Goal: Use online tool/utility: Utilize a website feature to perform a specific function

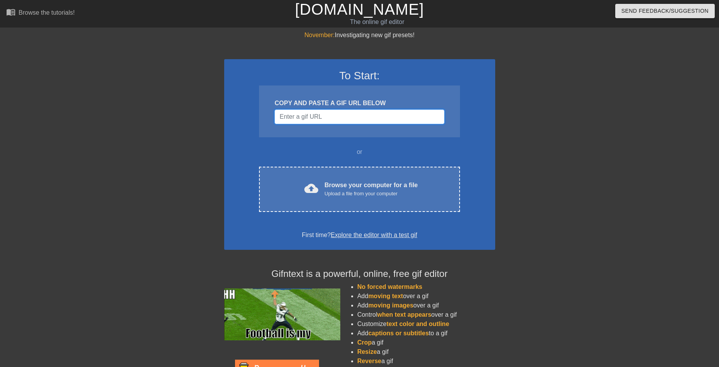
click at [334, 118] on input "Username" at bounding box center [359, 117] width 170 height 15
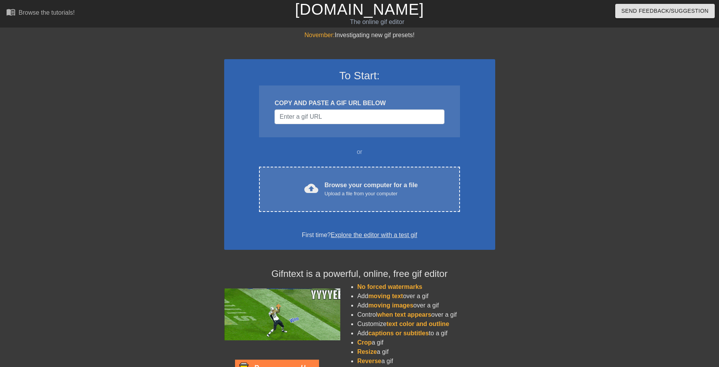
click at [360, 74] on h3 "To Start:" at bounding box center [359, 75] width 251 height 13
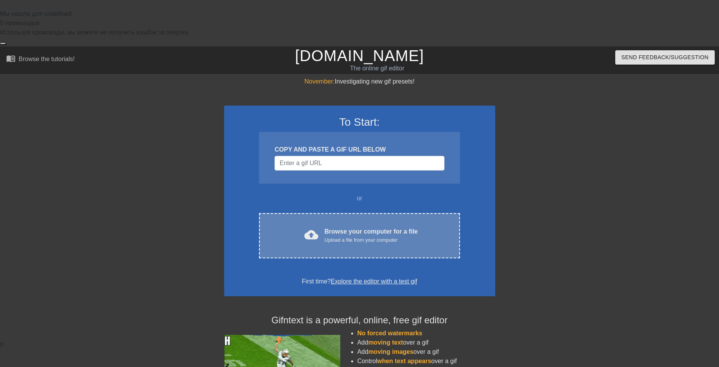
click at [337, 213] on div "cloud_upload Browse your computer for a file Upload a file from your computer C…" at bounding box center [359, 235] width 201 height 45
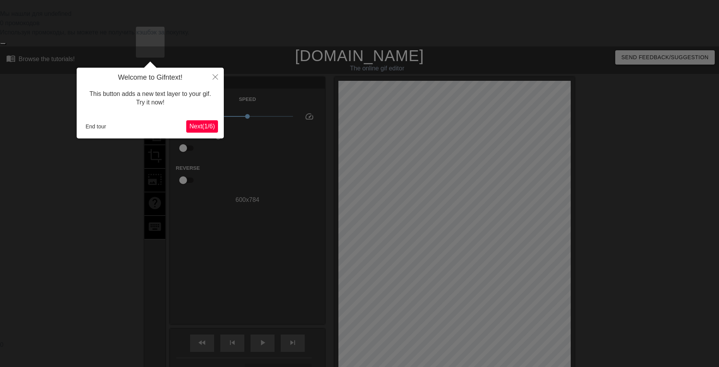
scroll to position [19, 0]
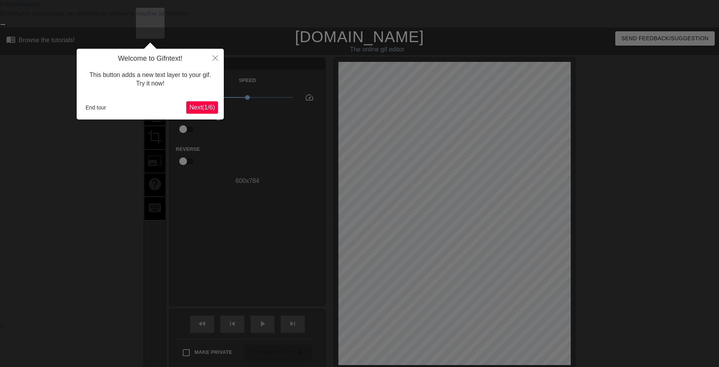
click at [203, 108] on span "Next ( 1 / 6 )" at bounding box center [202, 107] width 26 height 7
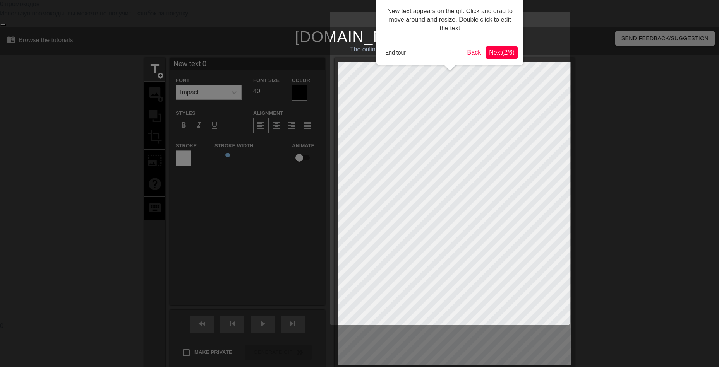
scroll to position [0, 0]
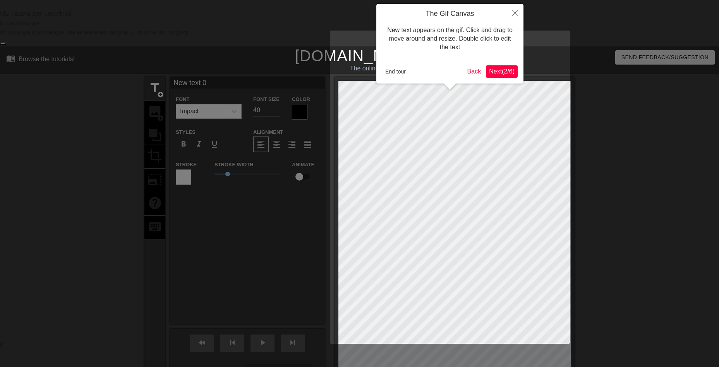
click at [503, 76] on button "Next ( 2 / 6 )" at bounding box center [502, 71] width 32 height 12
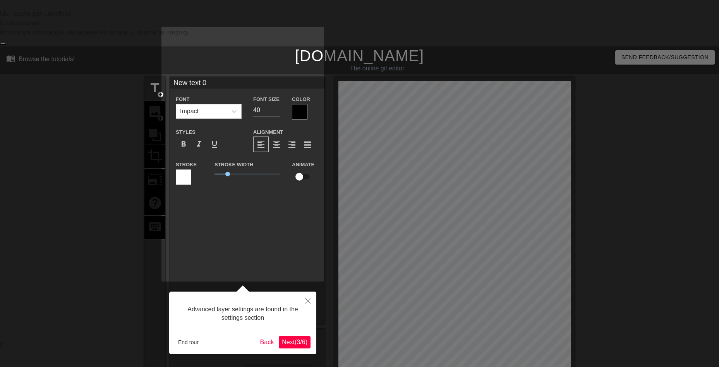
scroll to position [19, 0]
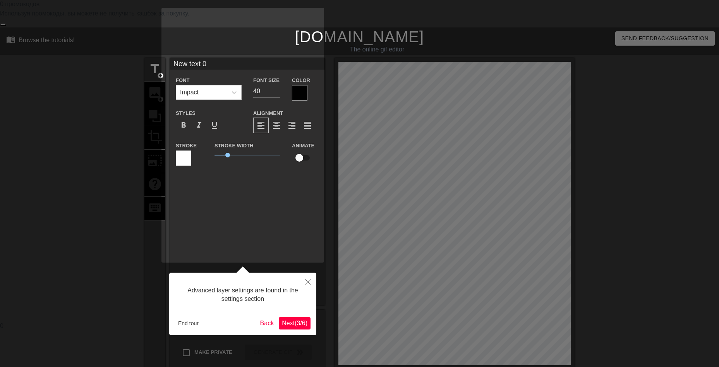
click at [291, 320] on span "Next ( 3 / 6 )" at bounding box center [295, 323] width 26 height 7
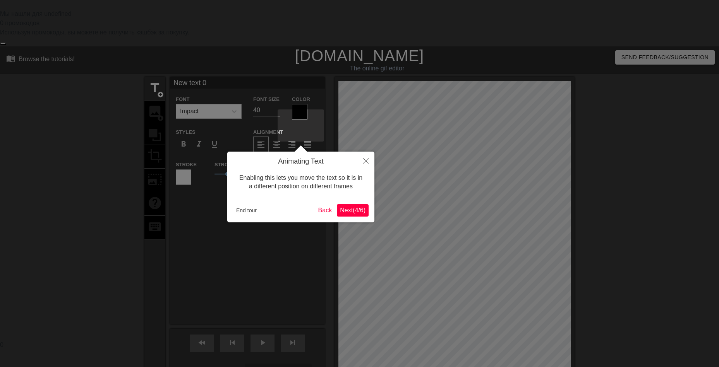
click at [362, 212] on span "Next ( 4 / 6 )" at bounding box center [353, 210] width 26 height 7
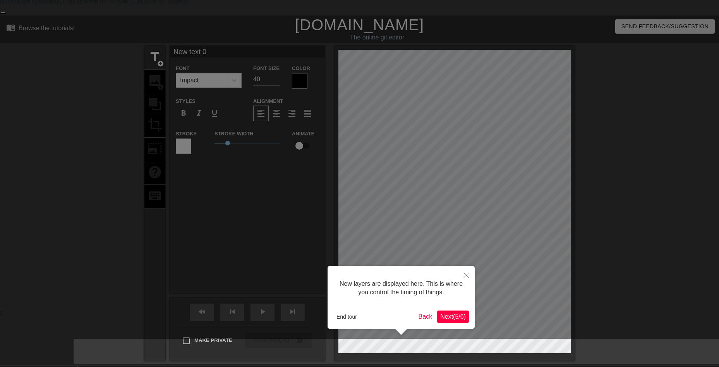
click at [462, 320] on span "Next ( 5 / 6 )" at bounding box center [453, 317] width 26 height 7
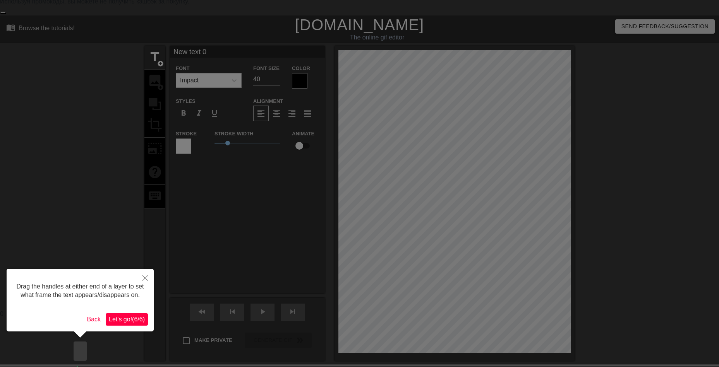
scroll to position [0, 0]
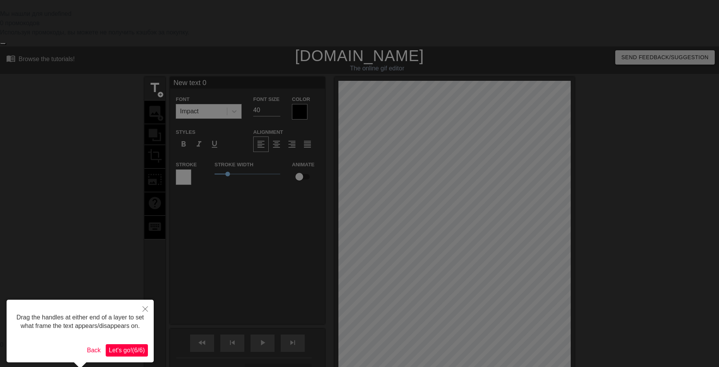
click at [119, 353] on span "Let's go! ( 6 / 6 )" at bounding box center [127, 350] width 36 height 7
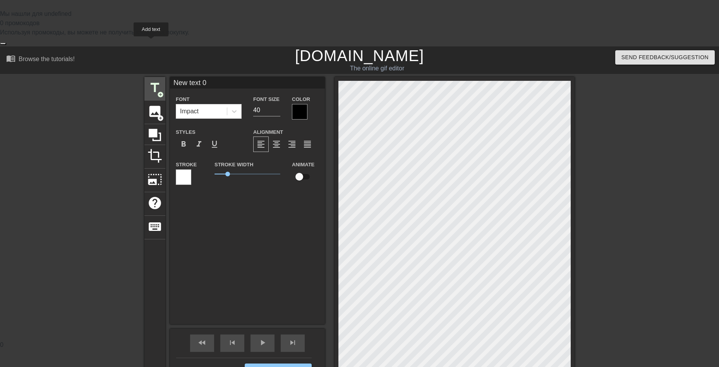
click at [151, 81] on span "title" at bounding box center [154, 88] width 15 height 15
type input "O"
type textarea "O"
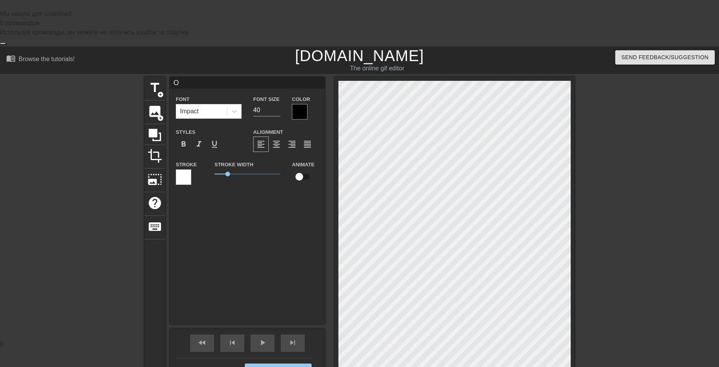
type input "Oh"
type textarea "Oh"
type input "Oh."
type textarea "Oh."
type input "Oh"
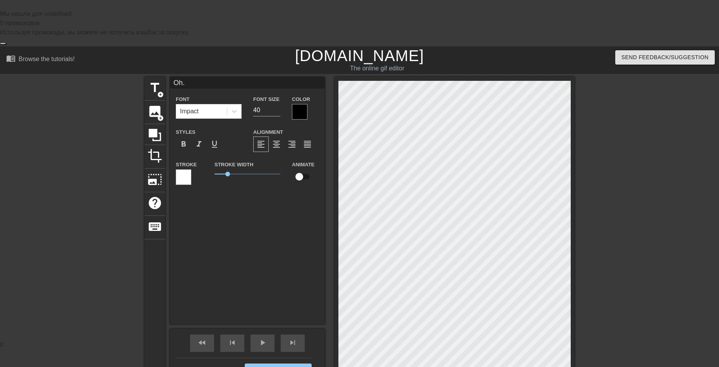
type textarea "Oh"
type input "Oh,"
type textarea "Oh,"
type input "Oh,"
type textarea "Oh,"
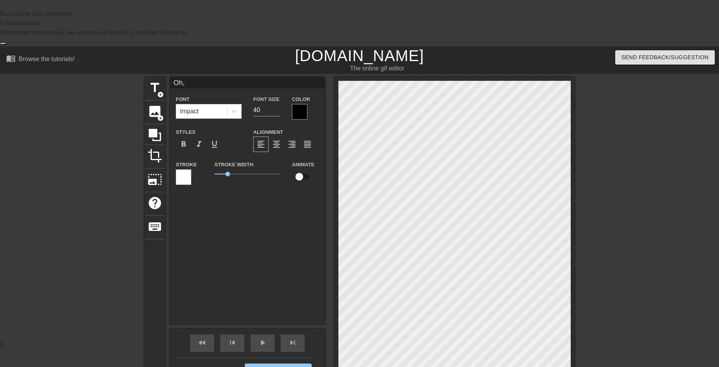
type input "Oh, h"
type textarea "Oh, h"
type input "Oh, he"
type textarea "Oh, he"
type input "Oh, hel"
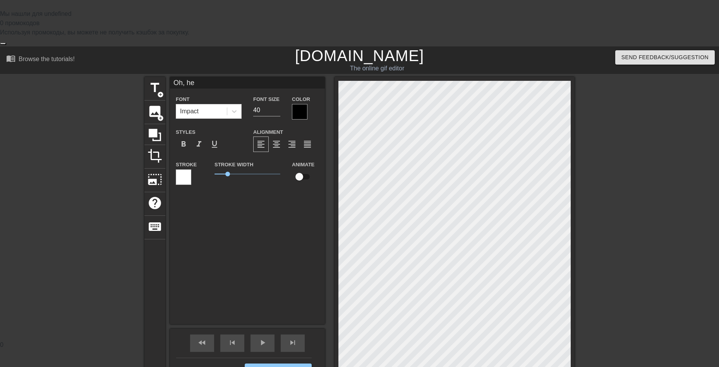
type textarea "Oh, hel"
type input "Oh, hell"
type textarea "Oh, hell"
type input "Oh, hello"
type textarea "Oh, hello"
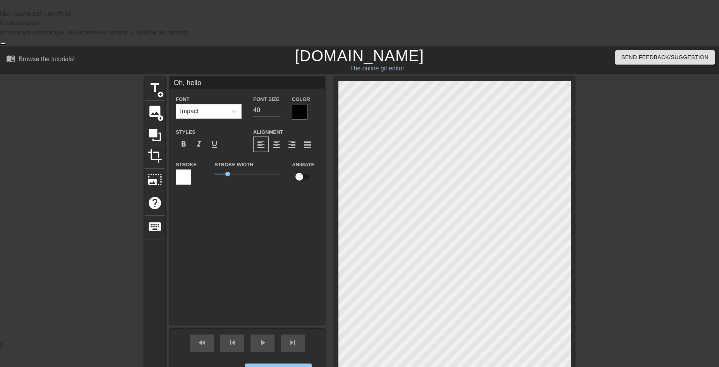
type input "Oh, hello"
type textarea "Oh, hello"
type input "Oh, hello t"
type textarea "Oh, hello t"
type input "Oh, hello th"
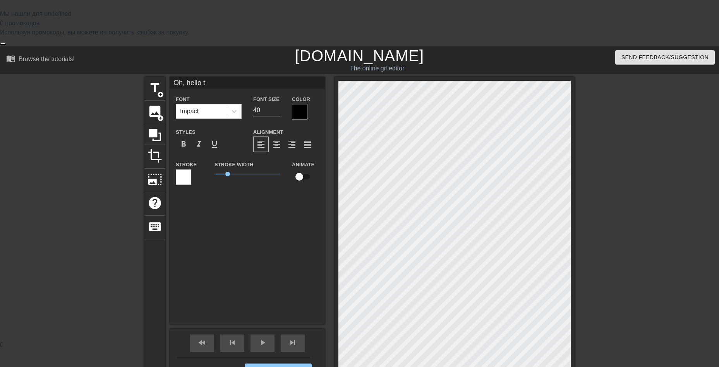
type textarea "Oh, hello th"
type input "Oh, hello the"
type textarea "Oh, hello the"
type input "Oh, hello ther"
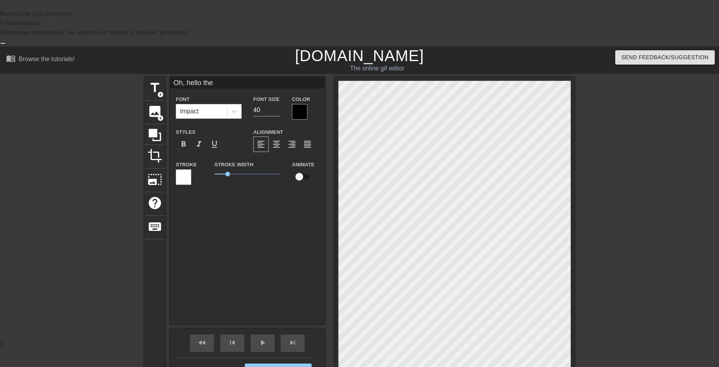
type textarea "Oh, hello ther"
type input "Oh, hello there"
type textarea "Oh, hello there"
type input "Oh, hello there!"
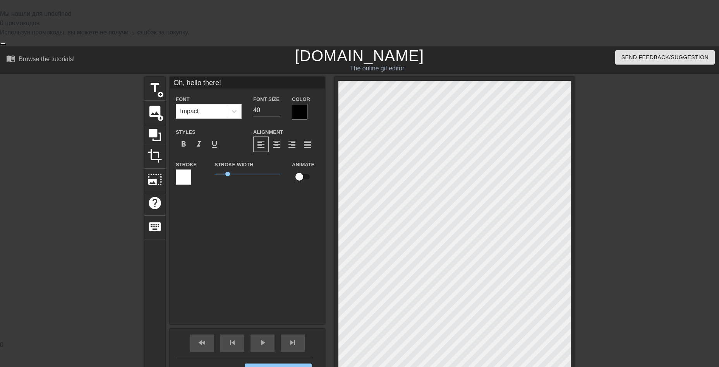
type textarea "Oh, hello there!"
click at [293, 104] on div at bounding box center [299, 111] width 15 height 15
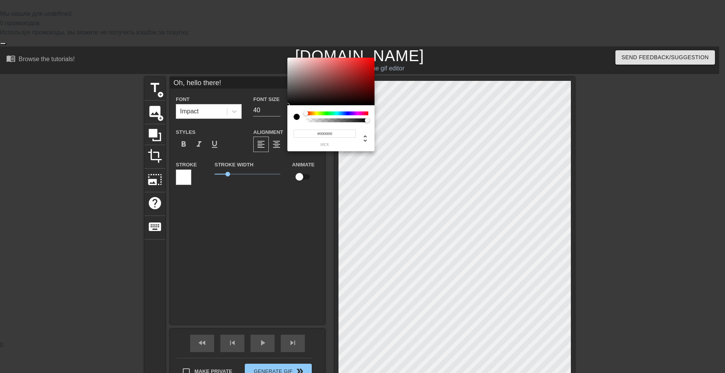
click at [315, 114] on div at bounding box center [337, 113] width 62 height 4
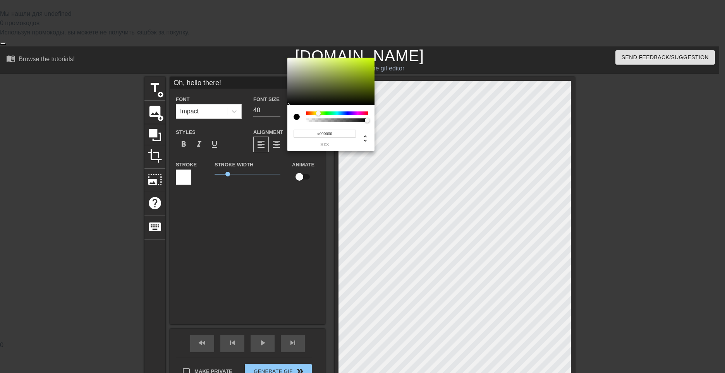
click at [318, 114] on div at bounding box center [318, 113] width 5 height 5
click at [319, 113] on div at bounding box center [319, 113] width 5 height 5
click at [317, 113] on div at bounding box center [317, 113] width 5 height 5
drag, startPoint x: 358, startPoint y: 78, endPoint x: 364, endPoint y: 57, distance: 22.1
click at [364, 57] on div "#ECFF1F hex" at bounding box center [362, 186] width 725 height 373
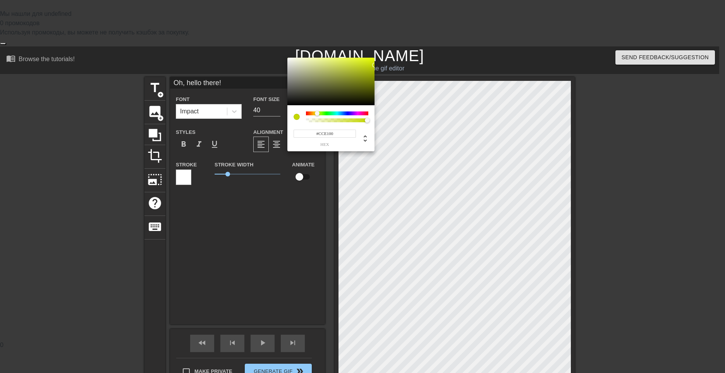
type input "#D2E700"
drag, startPoint x: 367, startPoint y: 72, endPoint x: 376, endPoint y: 62, distance: 13.7
click at [376, 62] on div "#D2E700 hex" at bounding box center [362, 186] width 725 height 373
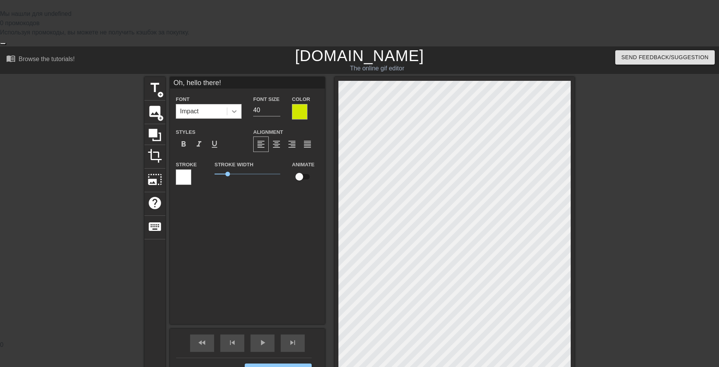
click at [232, 110] on icon at bounding box center [234, 111] width 5 height 3
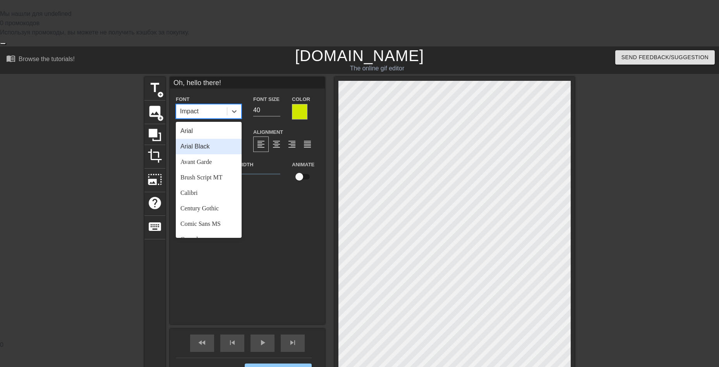
click at [208, 139] on div "Arial Black" at bounding box center [209, 146] width 66 height 15
click at [227, 105] on div at bounding box center [234, 112] width 14 height 14
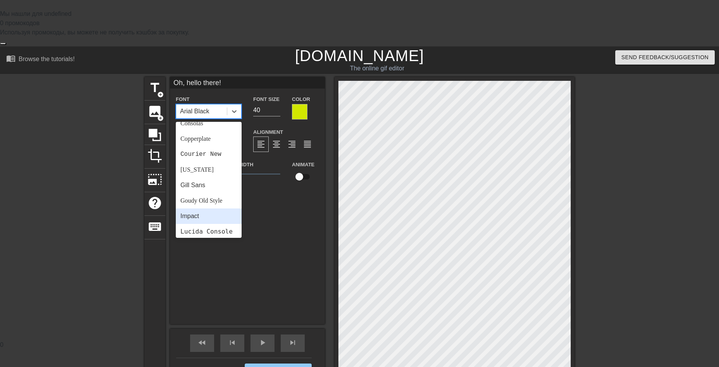
click at [194, 209] on div "Impact" at bounding box center [209, 216] width 66 height 15
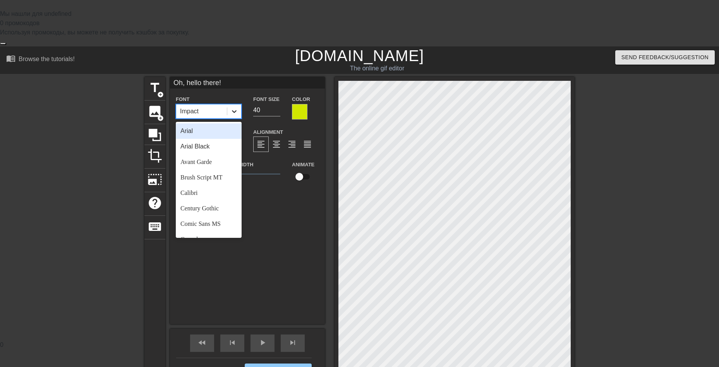
click at [230, 108] on icon at bounding box center [234, 112] width 8 height 8
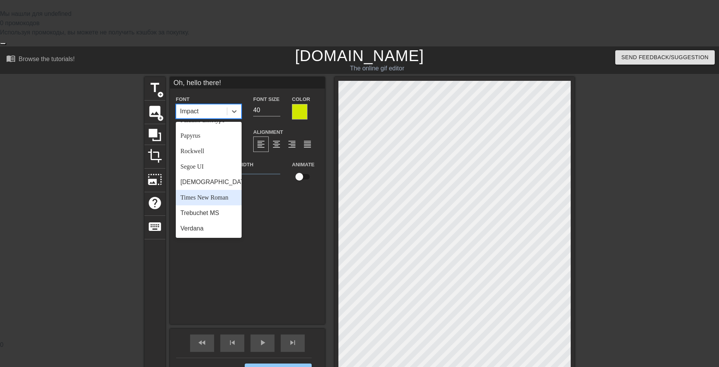
scroll to position [277, 0]
click at [194, 159] on div "Segoe UI" at bounding box center [209, 166] width 66 height 15
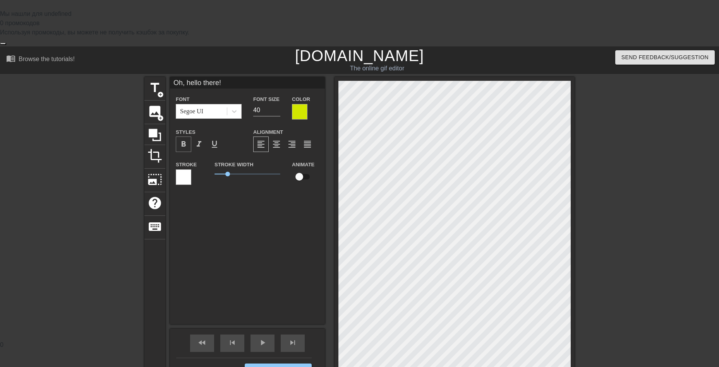
click at [176, 137] on div "format_bold" at bounding box center [183, 144] width 15 height 15
click at [194, 140] on span "format_italic" at bounding box center [198, 144] width 9 height 9
drag, startPoint x: 222, startPoint y: 125, endPoint x: 218, endPoint y: 126, distance: 3.9
click at [223, 172] on span "0.8" at bounding box center [225, 174] width 5 height 5
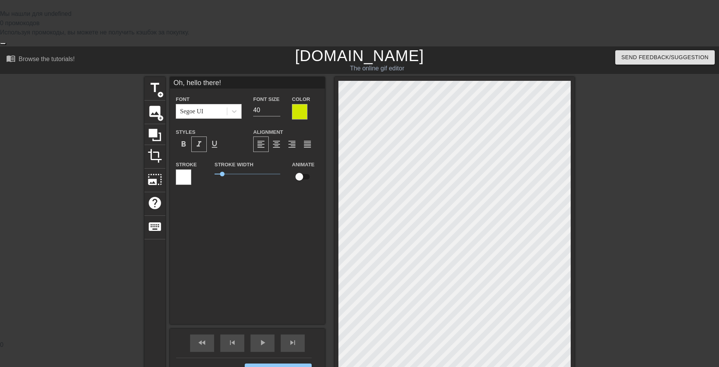
click at [183, 170] on div at bounding box center [183, 177] width 15 height 15
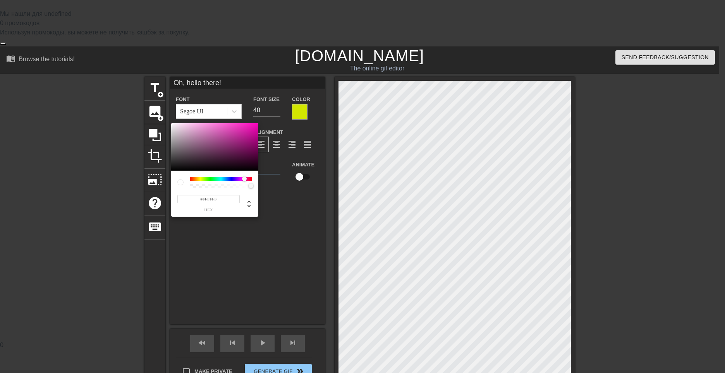
drag, startPoint x: 195, startPoint y: 179, endPoint x: 241, endPoint y: 178, distance: 46.1
click at [242, 178] on div at bounding box center [244, 179] width 5 height 5
drag, startPoint x: 244, startPoint y: 150, endPoint x: 258, endPoint y: 146, distance: 14.2
click at [258, 146] on div at bounding box center [214, 147] width 87 height 48
type input "#000000"
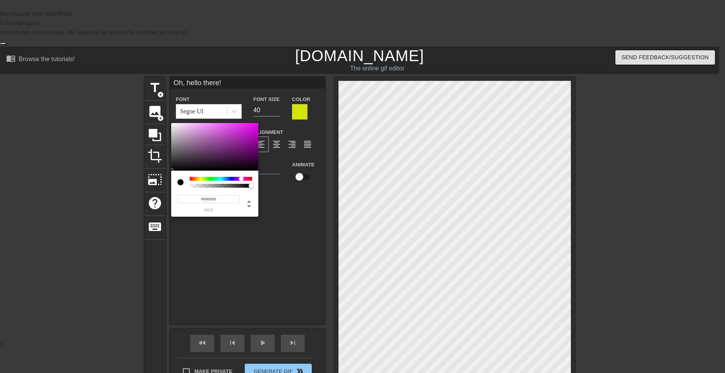
drag, startPoint x: 257, startPoint y: 149, endPoint x: 273, endPoint y: 182, distance: 36.7
click at [273, 182] on div "#000000 hex" at bounding box center [362, 186] width 725 height 373
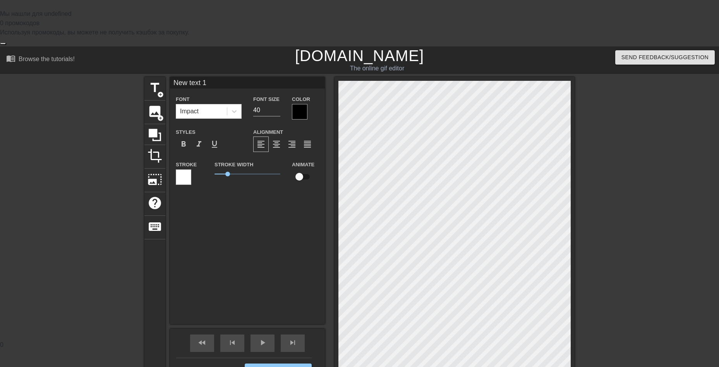
scroll to position [1, 2]
type input "n"
type textarea "n"
type input "no"
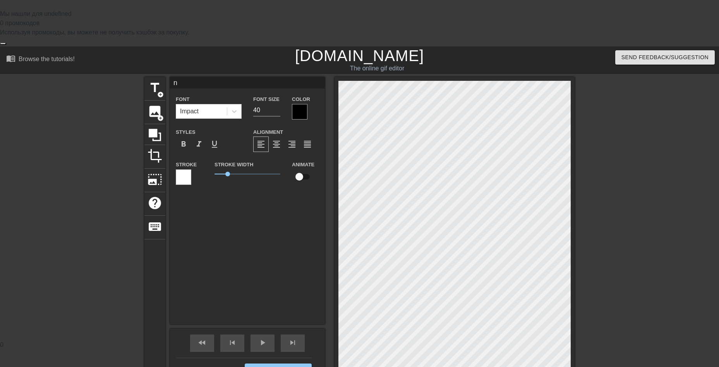
type textarea "no"
type input "now"
type textarea "now"
type input "now"
type textarea "now"
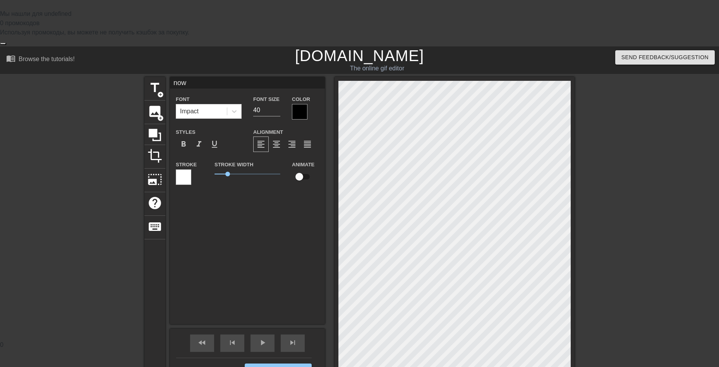
type input "now k"
type textarea "now k"
type input "now"
type textarea "now"
type input "now"
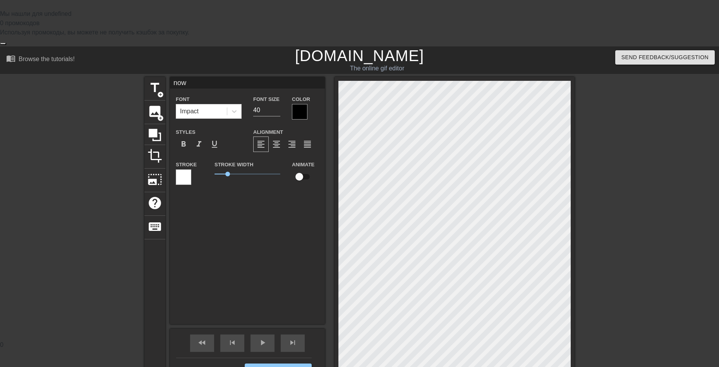
type textarea "now"
type input "no"
type textarea "no"
type input "n"
type textarea "n"
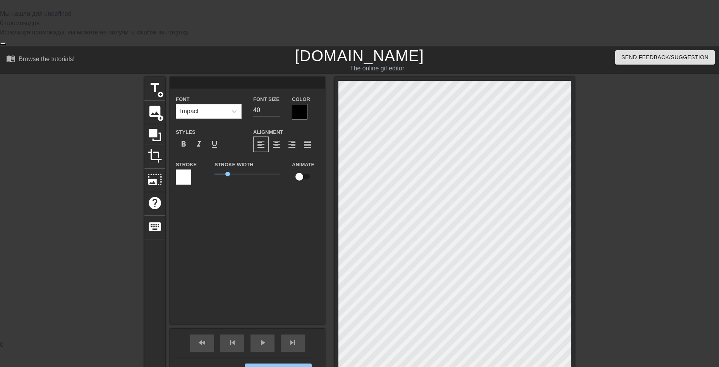
type input "g"
type textarea "g"
type input "go"
type textarea "go"
type input "go"
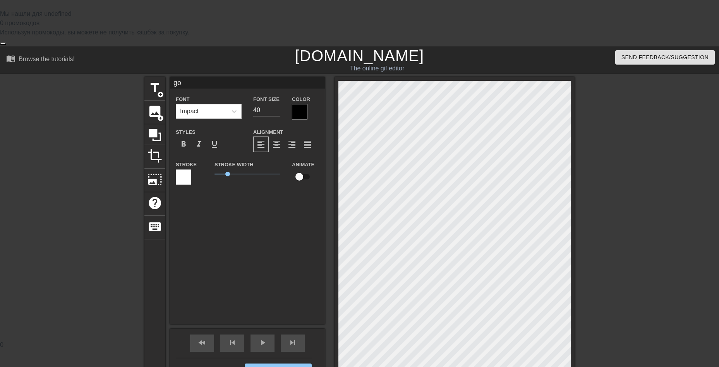
type textarea "go"
type input "go k"
type textarea "go k"
type input "go ki"
type textarea "go ki"
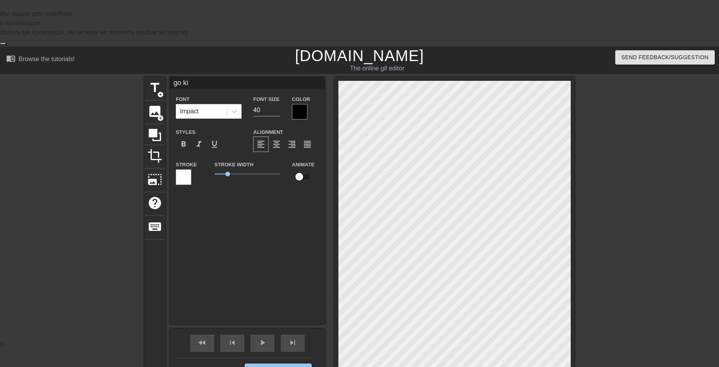
type input "go kil"
type textarea "go kil"
type input "go kill"
type textarea "go kill"
type input "go kill"
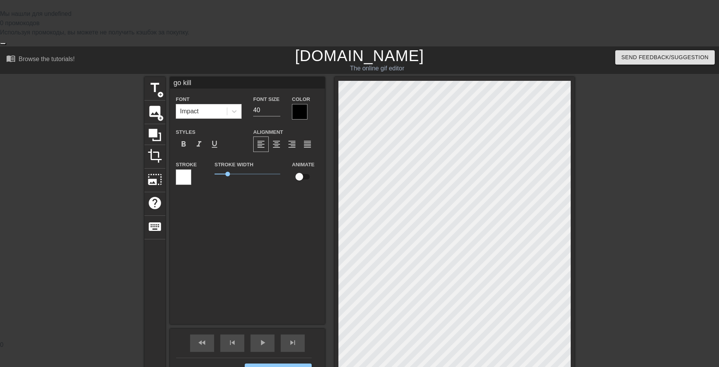
type textarea "go kill"
type input "go kill y"
type textarea "go kill y"
type input "go kill yo"
type textarea "go kill yo"
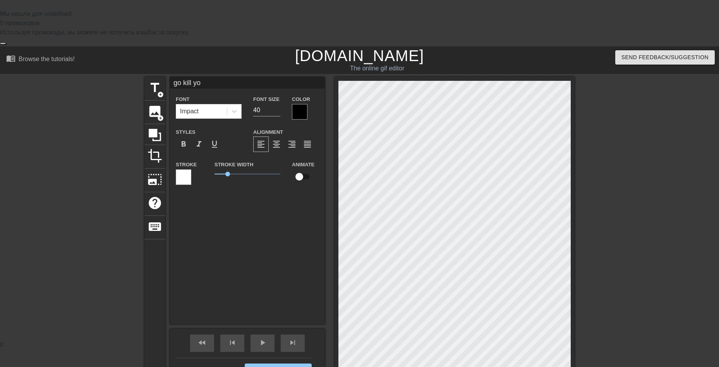
type input "go kill you"
type textarea "go kill you"
type input "go kill your"
type textarea "go kill your"
type input "go kill your"
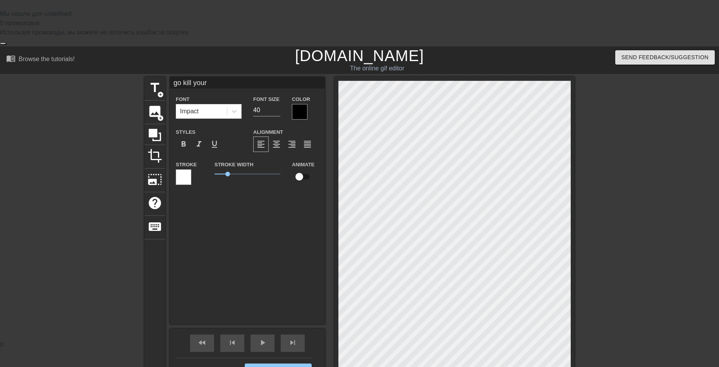
type textarea "go kill your"
type input "go kill your s"
type textarea "go kill your s"
type input "go kill your se"
type textarea "go kill your se"
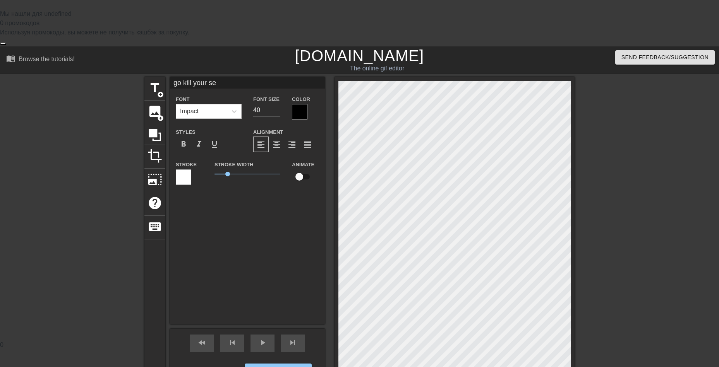
type input "go kill your sel"
type textarea "go kill your sel"
type input "go kill your self"
type textarea "go kill your self"
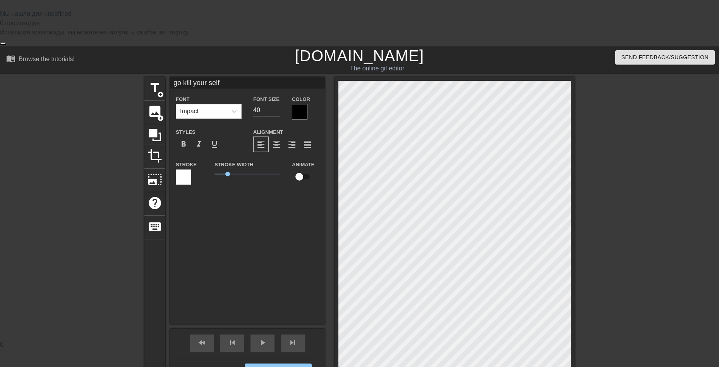
type input "go kill your sel"
type textarea "go kill your sel"
type input "go kill your se"
type textarea "go kill your se"
type input "go kill your s"
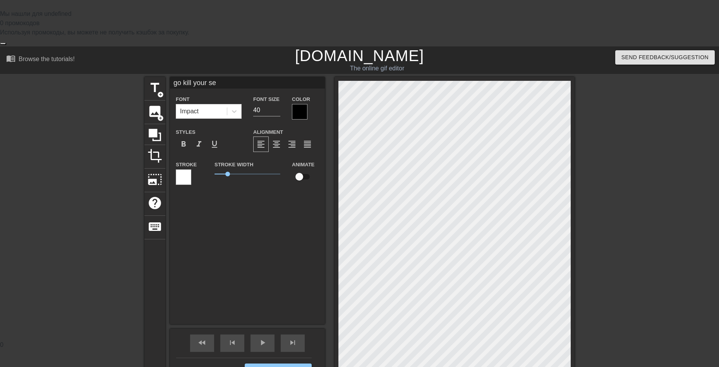
type textarea "go kill your s"
type input "go kill your"
type textarea "go kill your"
type input "go kill your"
type textarea "go kill your"
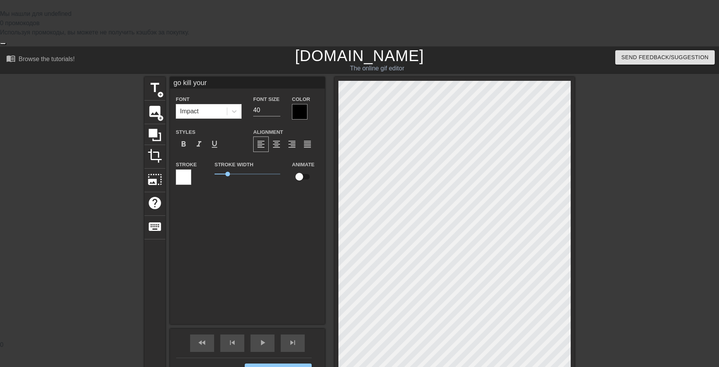
type input "go kill you"
type textarea "go kill you"
type input "go kill yo"
type textarea "go kill yo"
type input "go kill y"
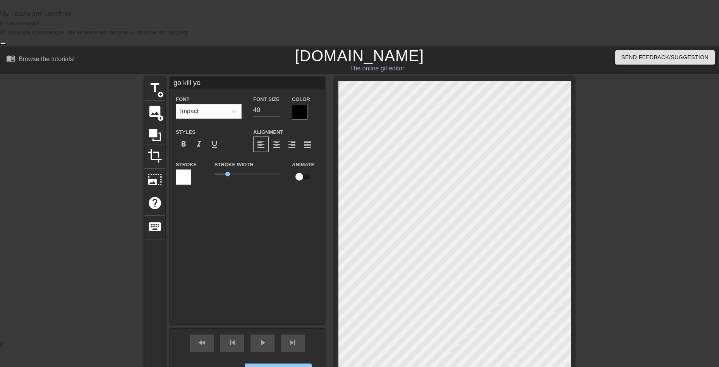
type textarea "go kill y"
type input "go kill"
type textarea "go kill"
type input "go kill"
type textarea "go kill"
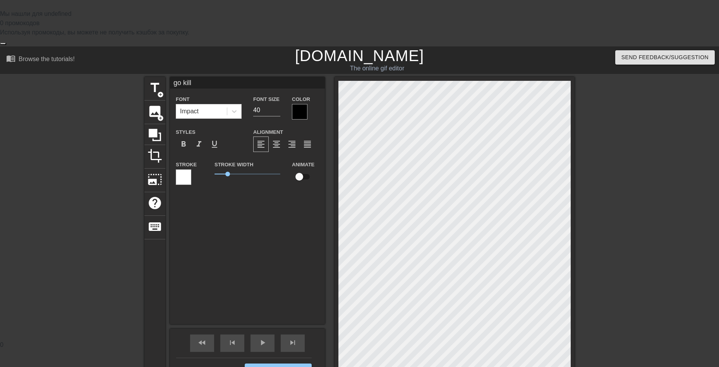
type input "go kil"
type textarea "go kil"
type input "go ki"
type textarea "go ki"
type input "go k"
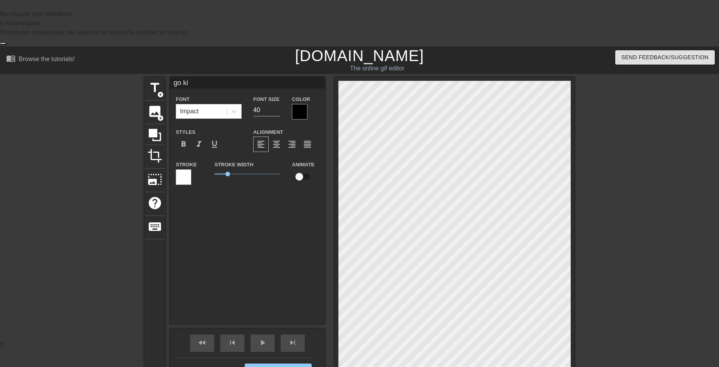
type textarea "go k"
type input "go"
type textarea "go"
type input "go"
type textarea "go"
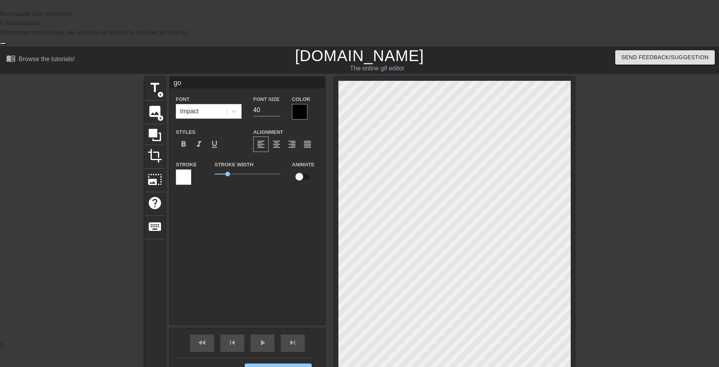
type input "g"
type textarea "g"
type input "Oh, hello there!"
click at [295, 170] on input "checkbox" at bounding box center [299, 177] width 44 height 15
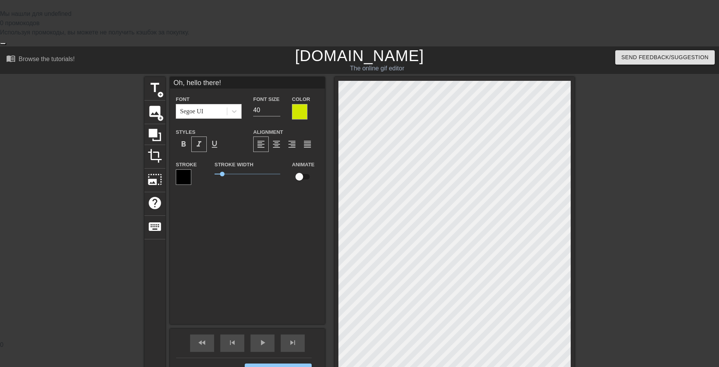
checkbox input "true"
click at [298, 161] on label "Animate" at bounding box center [303, 165] width 22 height 8
click at [261, 338] on span "play_arrow" at bounding box center [262, 342] width 9 height 9
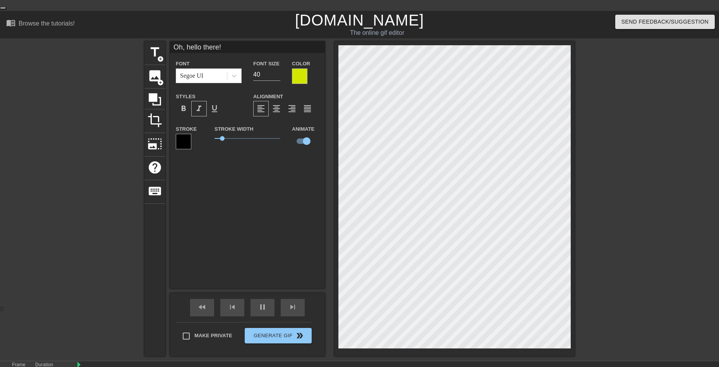
scroll to position [43, 0]
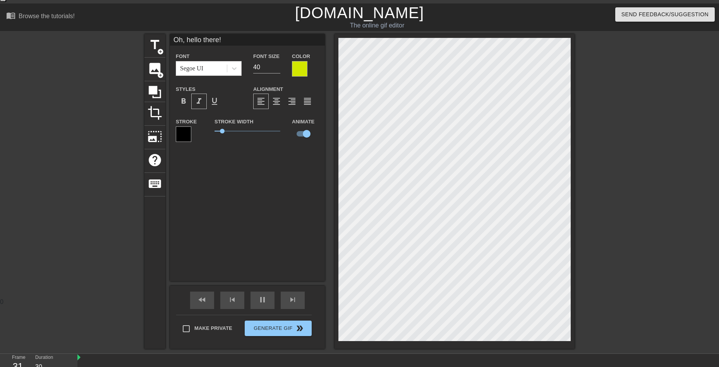
drag, startPoint x: 79, startPoint y: 356, endPoint x: 262, endPoint y: 364, distance: 183.3
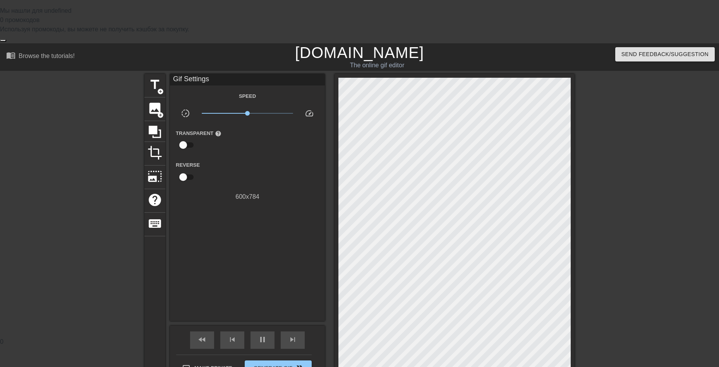
scroll to position [0, 0]
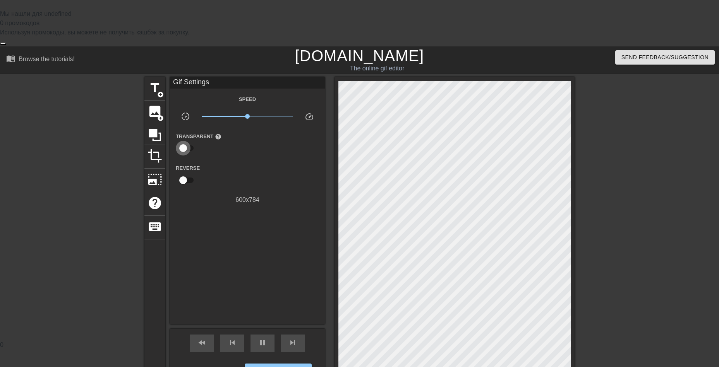
type input "30"
click at [183, 141] on input "checkbox" at bounding box center [183, 148] width 44 height 15
checkbox input "true"
click at [245, 141] on div at bounding box center [247, 148] width 15 height 15
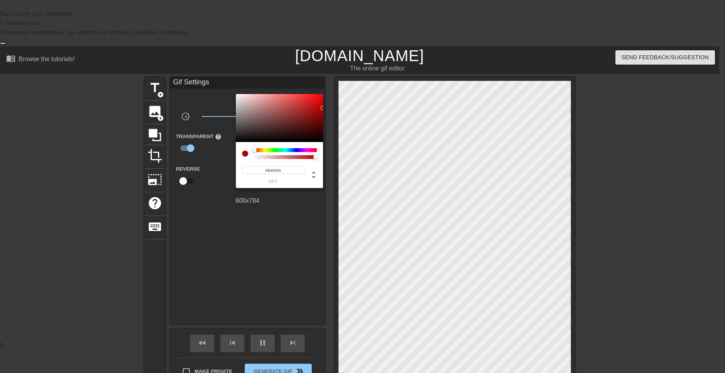
type input "40"
type input "#00B426"
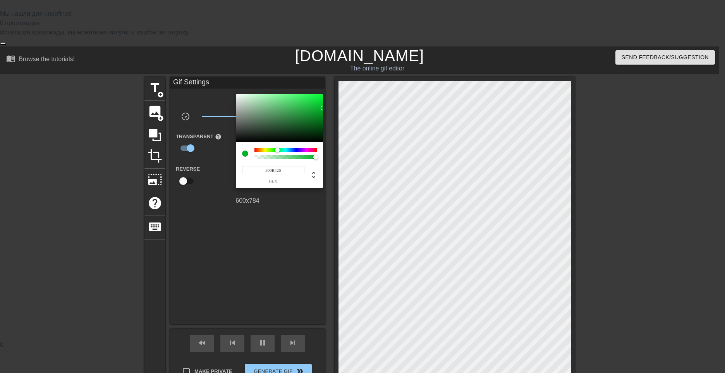
type input "40"
type input "#00B433"
type input "30"
type input "#00B49F"
type input "40"
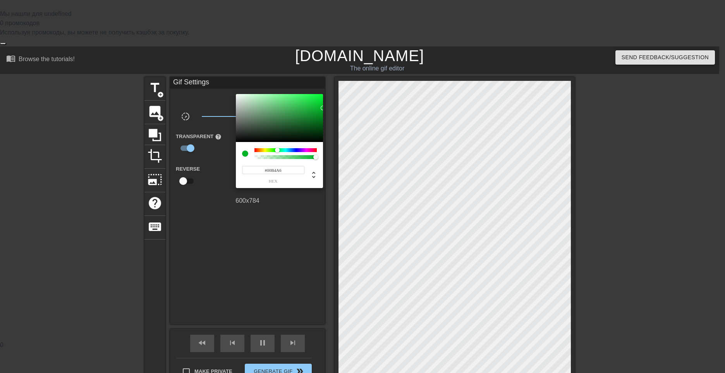
type input "#00B4AC"
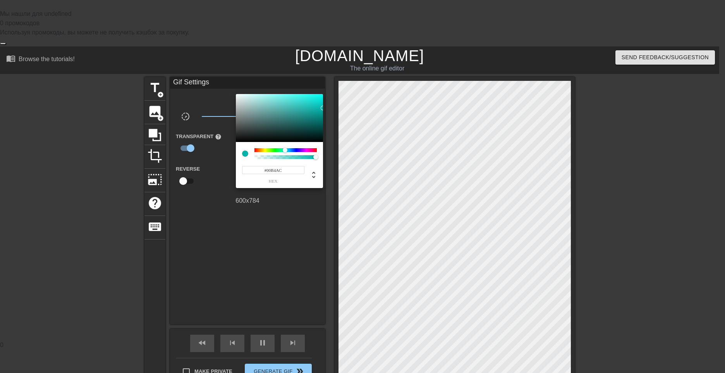
type input "30"
type input "#00B4A6"
type input "40"
type input "#00B498"
type input "30"
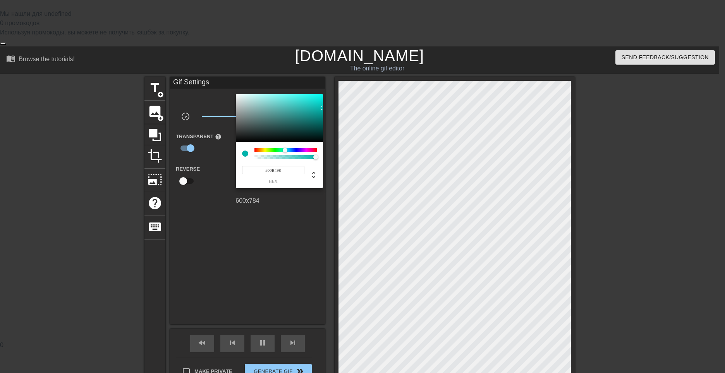
type input "#00B491"
type input "40"
type input "#00B48B"
type input "40"
type input "#00B484"
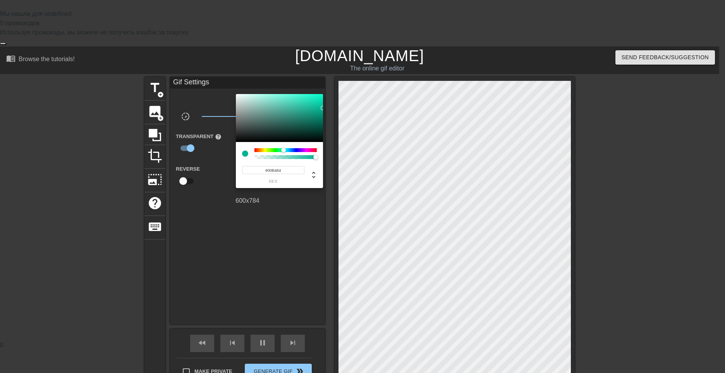
type input "30"
type input "#00B47D"
type input "30"
type input "#00B477"
drag, startPoint x: 277, startPoint y: 150, endPoint x: 282, endPoint y: 151, distance: 4.9
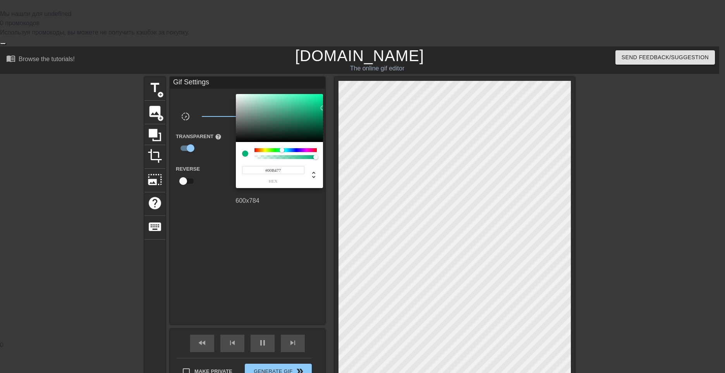
click at [282, 151] on div at bounding box center [285, 150] width 62 height 4
click at [202, 186] on div at bounding box center [362, 186] width 725 height 373
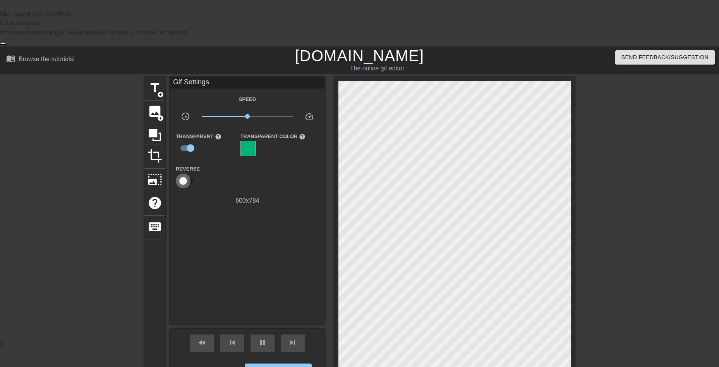
type input "30"
click at [184, 174] on input "checkbox" at bounding box center [183, 181] width 44 height 15
checkbox input "true"
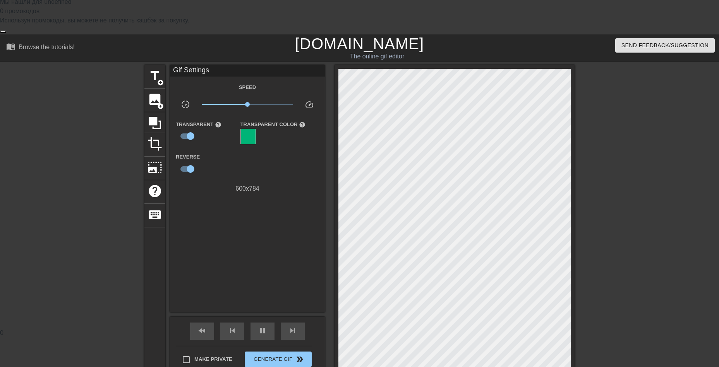
scroll to position [43, 0]
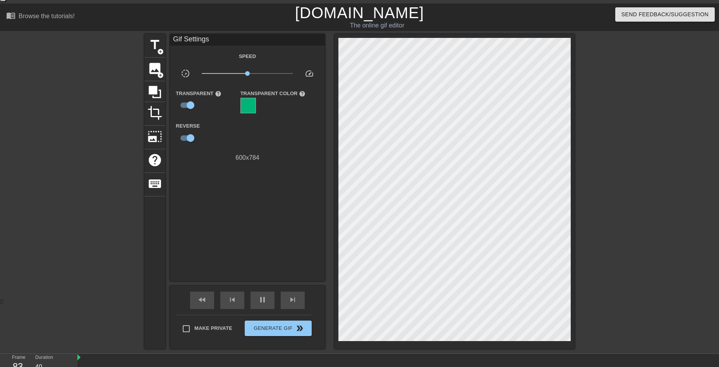
type input "30"
